Goal: Task Accomplishment & Management: Complete application form

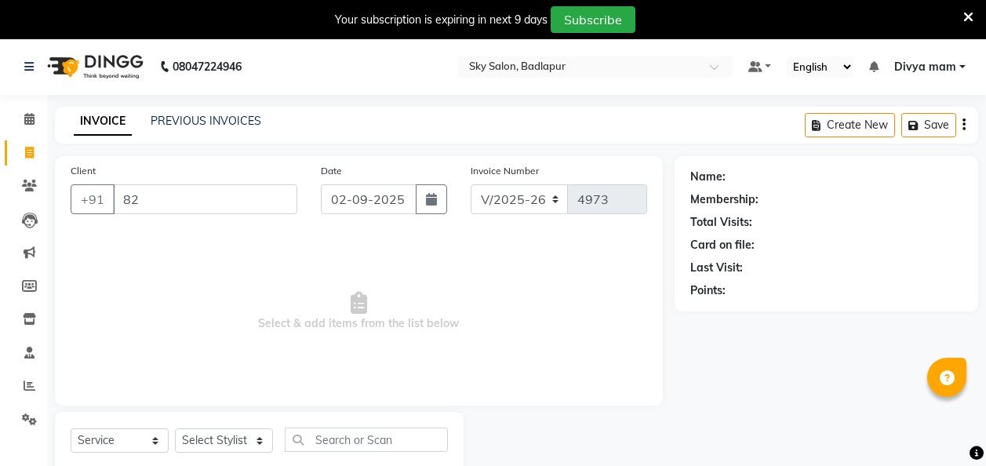
select select "6927"
select select "service"
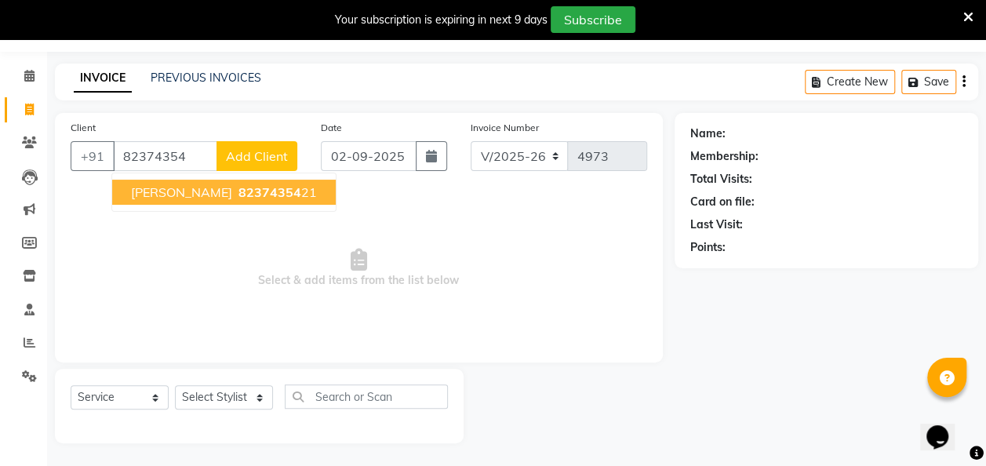
click at [265, 191] on span "82374354" at bounding box center [269, 192] width 63 height 16
type input "8237435421"
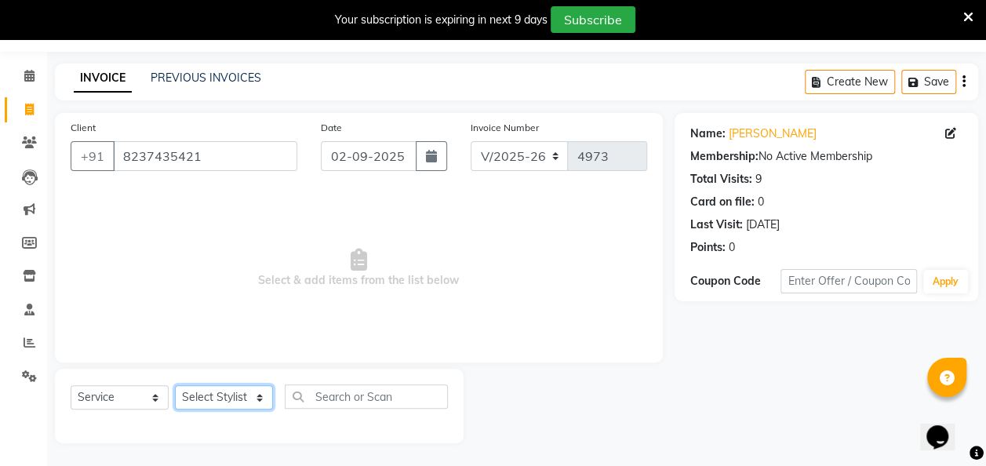
click at [257, 389] on select "Select Stylist [PERSON_NAME] [PERSON_NAME] [PERSON_NAME] [PERSON_NAME] [PERSON_…" at bounding box center [224, 397] width 98 height 24
select select "81050"
click at [175, 385] on select "Select Stylist [PERSON_NAME] [PERSON_NAME] [PERSON_NAME] [PERSON_NAME] [PERSON_…" at bounding box center [224, 397] width 98 height 24
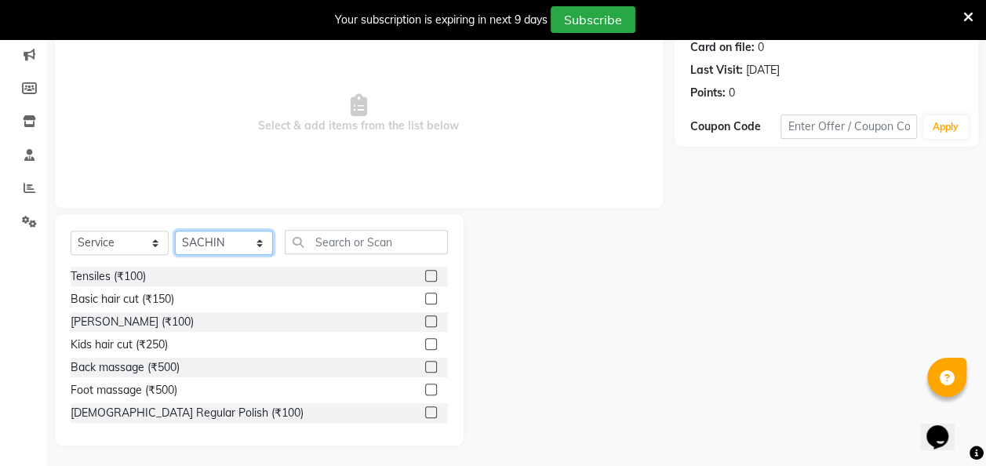
scroll to position [200, 0]
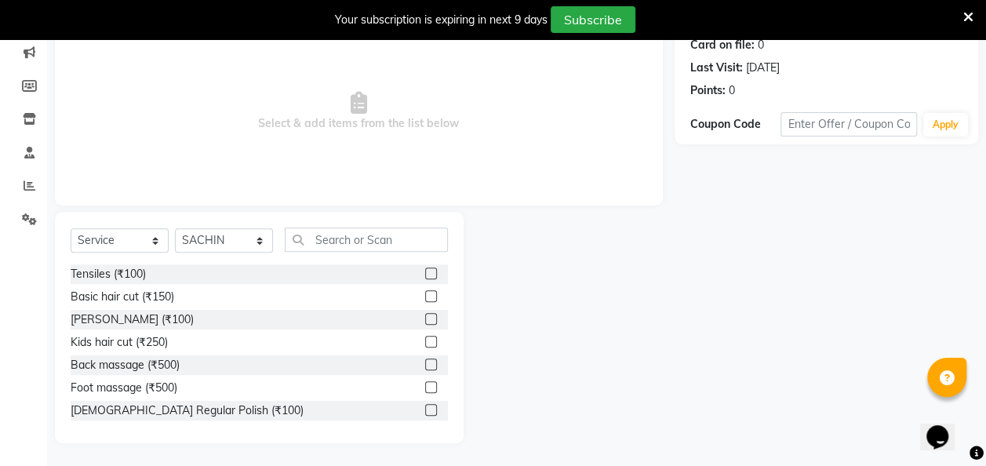
click at [425, 296] on label at bounding box center [431, 296] width 12 height 12
click at [425, 296] on input "checkbox" at bounding box center [430, 297] width 10 height 10
checkbox input "true"
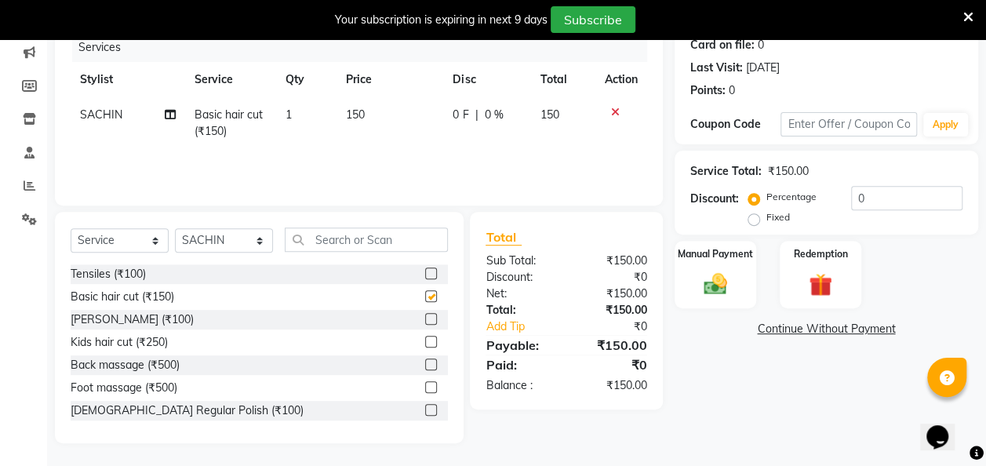
click at [425, 320] on label at bounding box center [431, 319] width 12 height 12
click at [425, 320] on input "checkbox" at bounding box center [430, 320] width 10 height 10
checkbox input "true"
checkbox input "false"
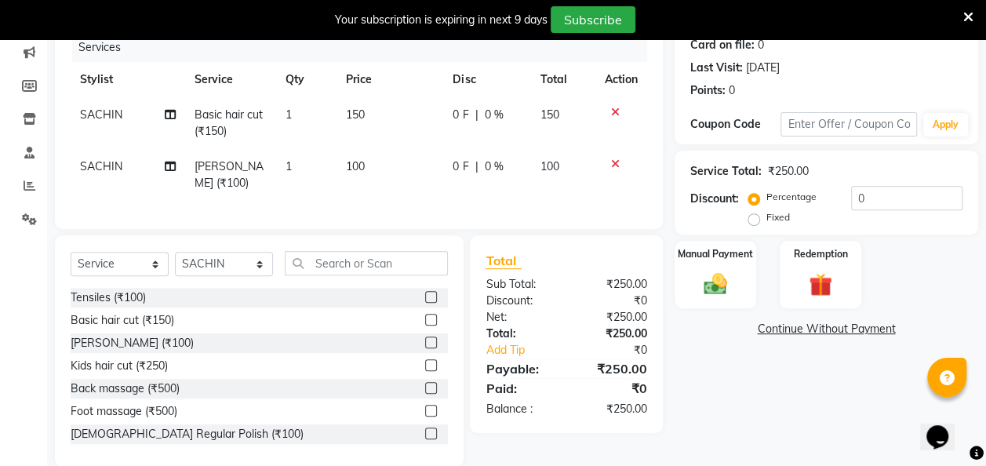
checkbox input "false"
click at [722, 275] on img at bounding box center [715, 284] width 39 height 28
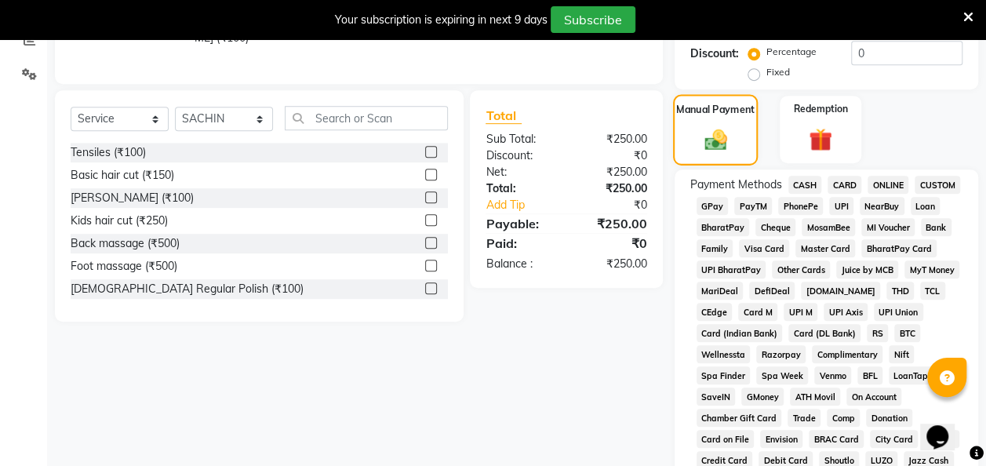
scroll to position [355, 0]
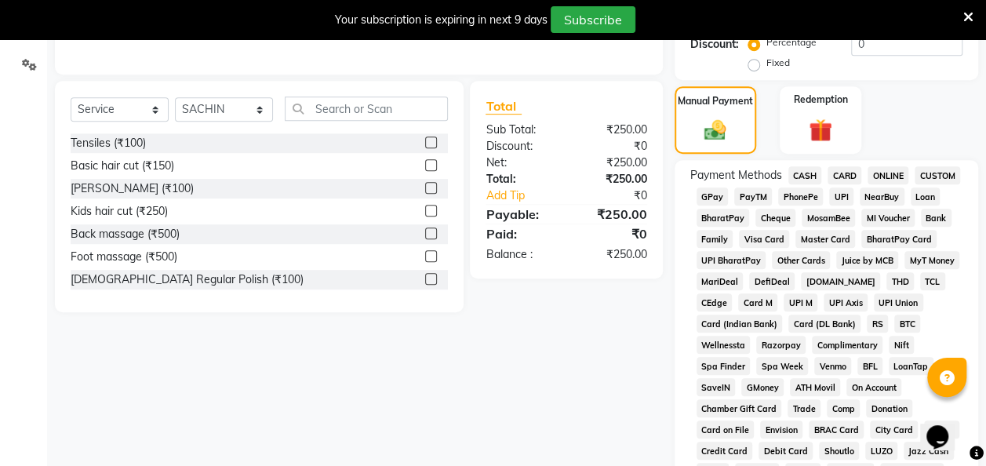
click at [712, 190] on span "GPay" at bounding box center [712, 196] width 32 height 18
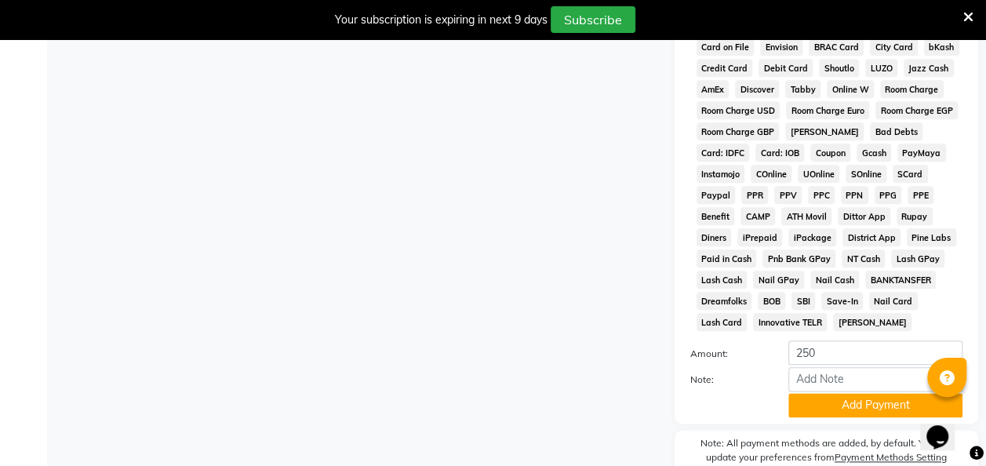
scroll to position [815, 0]
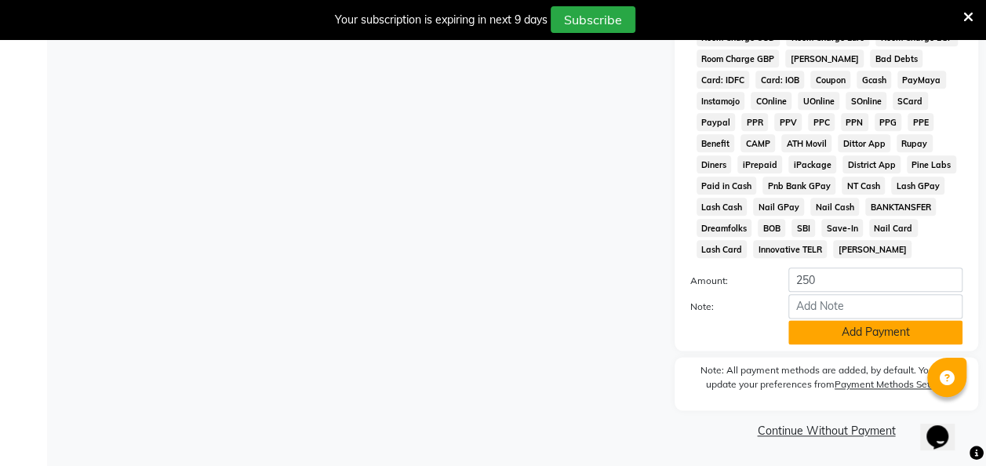
click at [908, 328] on button "Add Payment" at bounding box center [875, 332] width 174 height 24
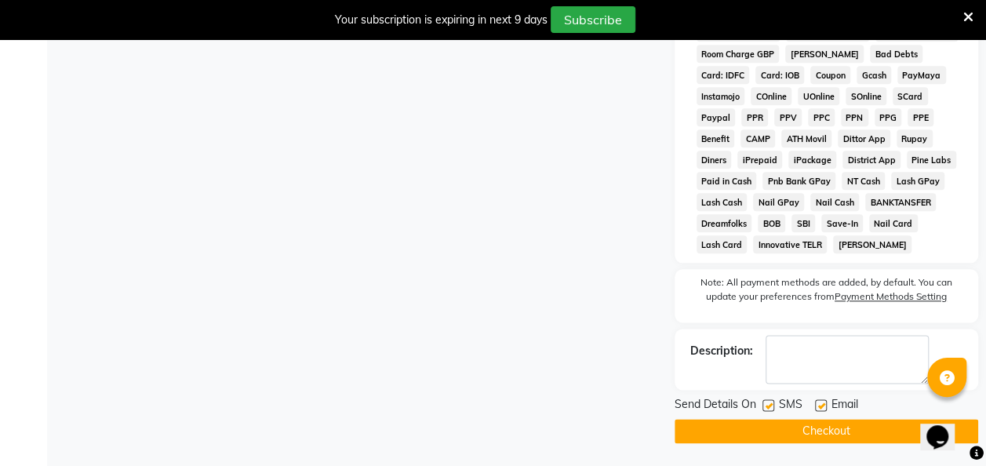
scroll to position [820, 0]
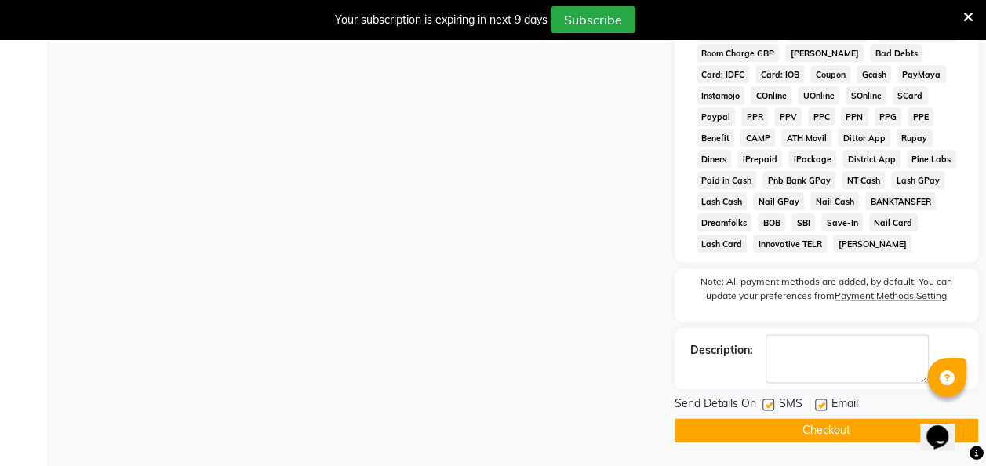
click at [769, 404] on label at bounding box center [768, 404] width 12 height 12
click at [769, 404] on input "checkbox" at bounding box center [767, 405] width 10 height 10
checkbox input "false"
click at [827, 436] on button "Checkout" at bounding box center [826, 430] width 304 height 24
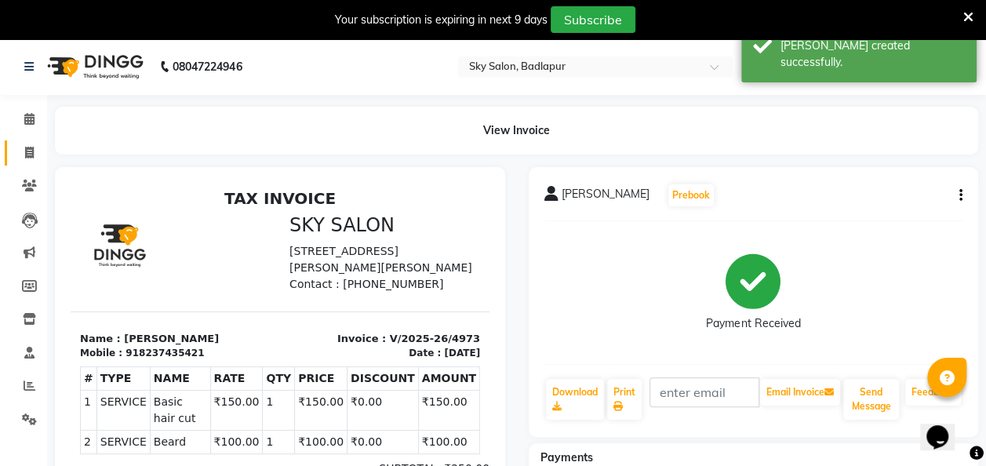
click at [30, 155] on icon at bounding box center [29, 153] width 9 height 12
select select "6927"
select select "service"
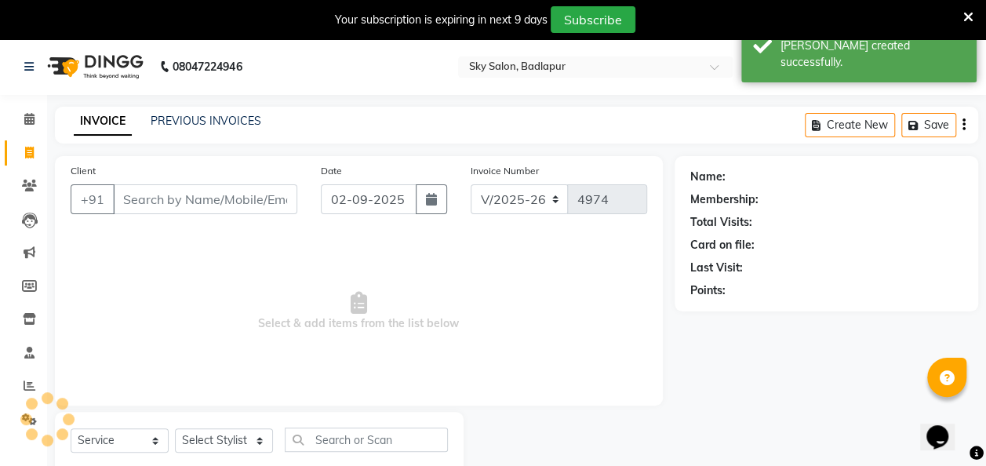
scroll to position [43, 0]
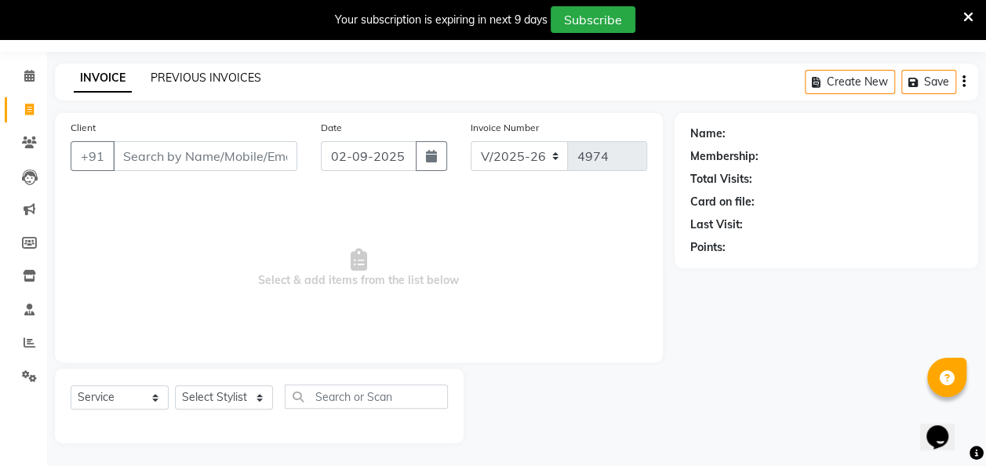
click at [227, 74] on link "PREVIOUS INVOICES" at bounding box center [206, 78] width 111 height 14
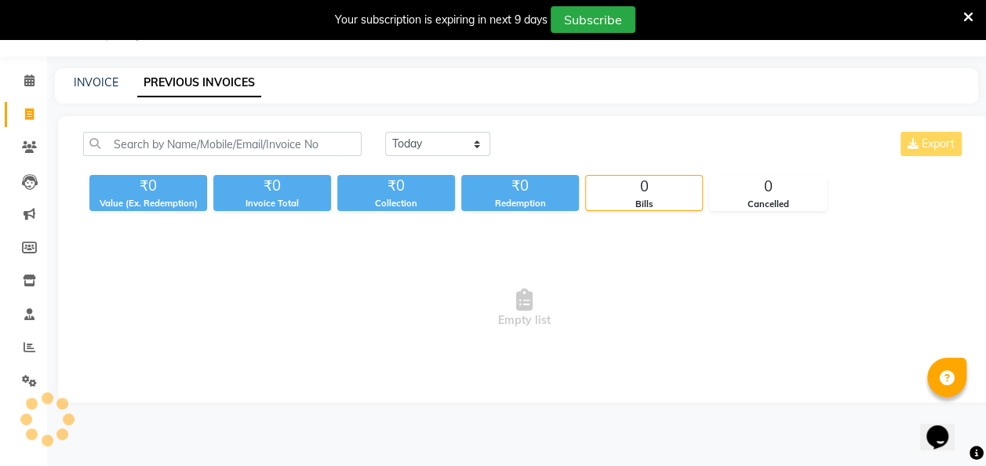
scroll to position [43, 0]
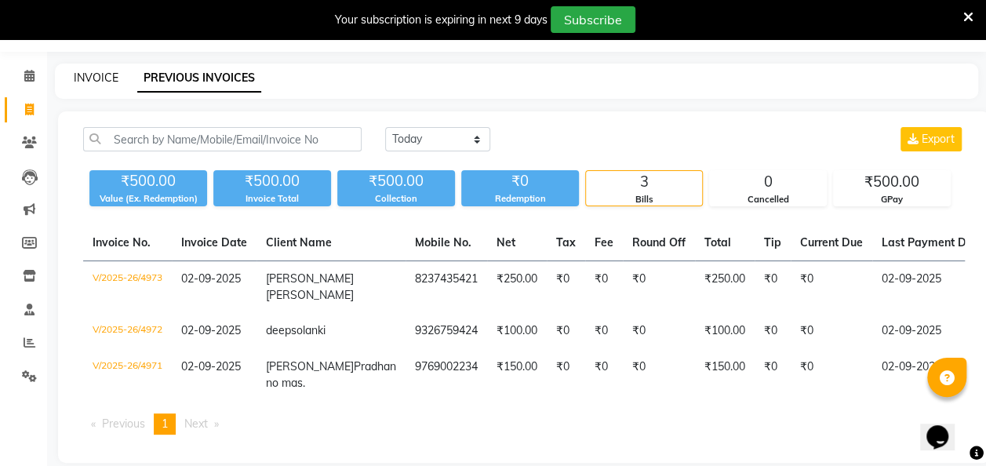
click at [88, 79] on link "INVOICE" at bounding box center [96, 78] width 45 height 14
select select "6927"
select select "service"
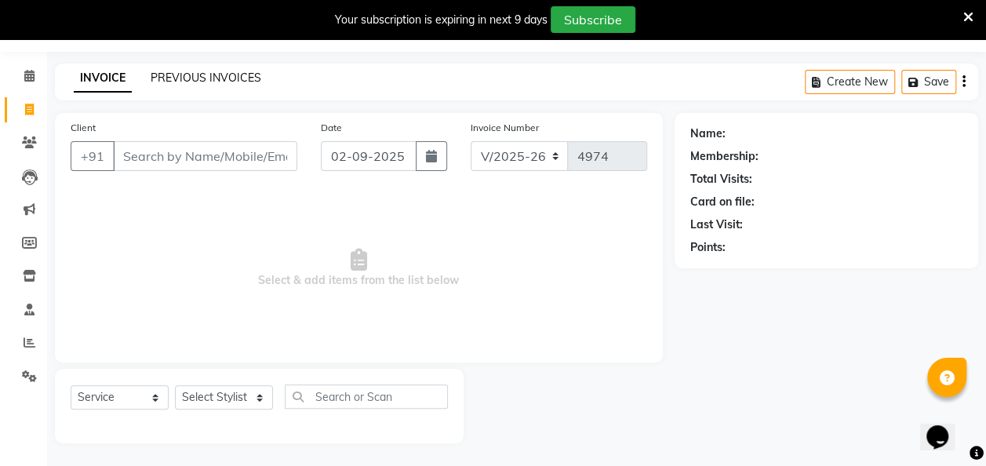
click at [209, 75] on link "PREVIOUS INVOICES" at bounding box center [206, 78] width 111 height 14
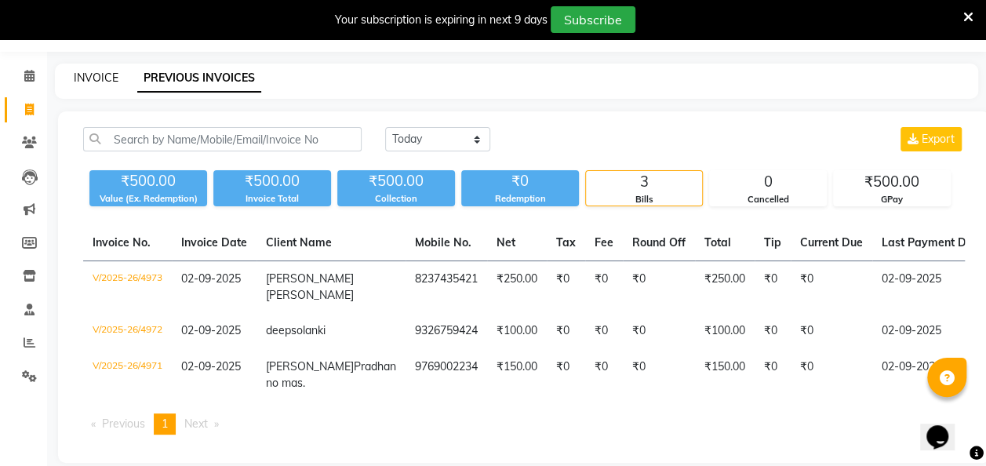
click at [88, 74] on link "INVOICE" at bounding box center [96, 78] width 45 height 14
select select "6927"
select select "service"
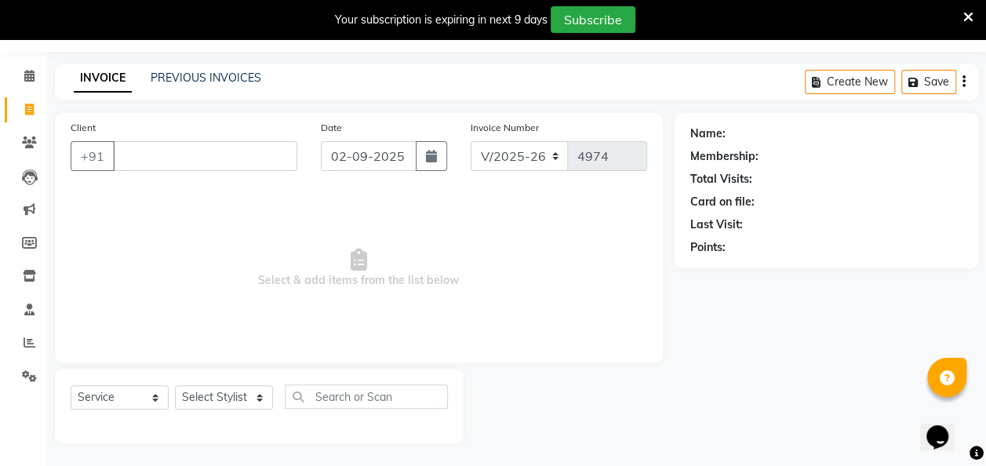
click at [310, 198] on span "Select & add items from the list below" at bounding box center [359, 268] width 576 height 157
